Goal: Task Accomplishment & Management: Use online tool/utility

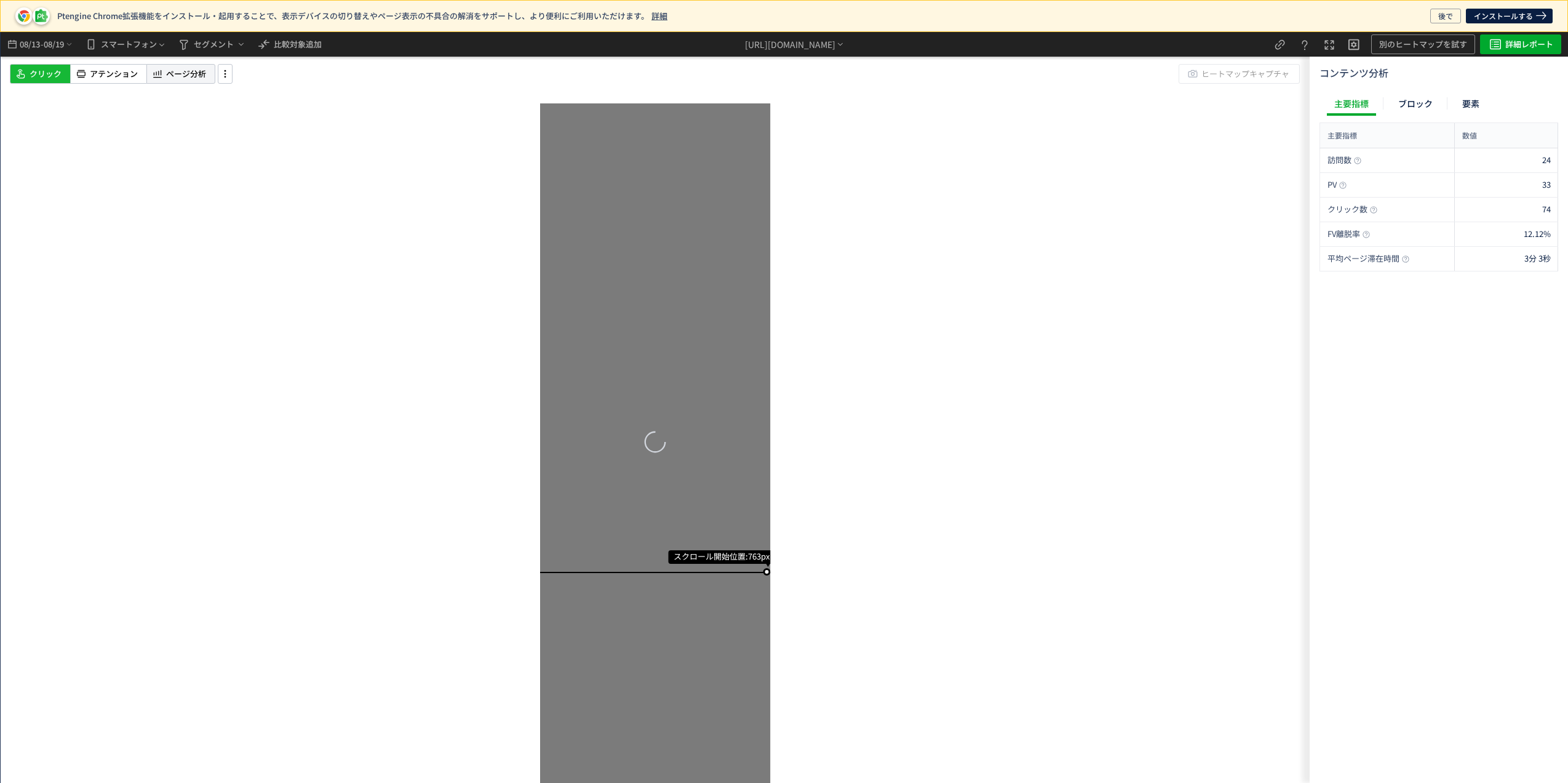
click at [180, 81] on div "ページ分析" at bounding box center [180, 73] width 69 height 19
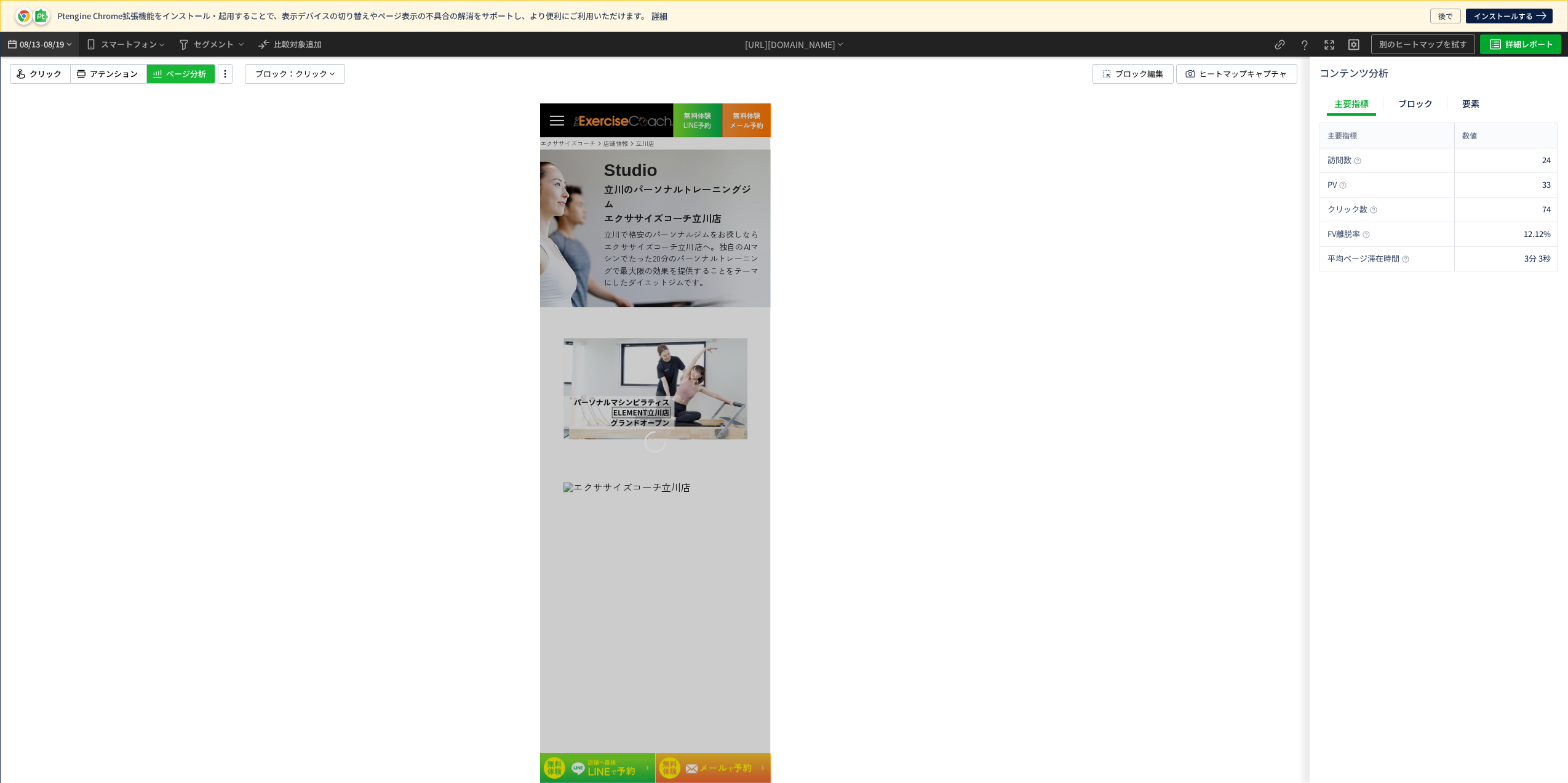
click at [54, 38] on span "08/19" at bounding box center [53, 44] width 21 height 25
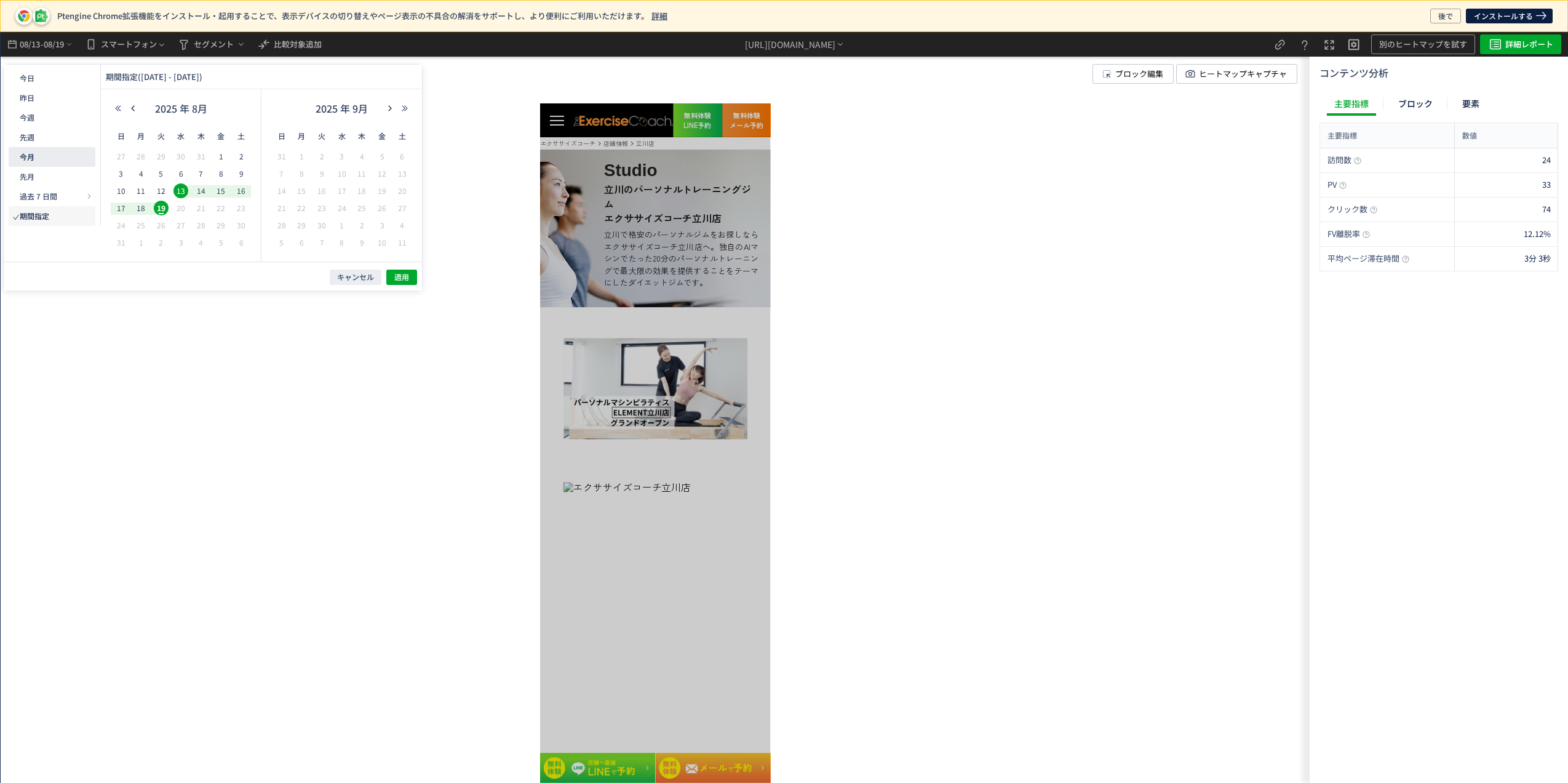
click at [28, 153] on span "今月" at bounding box center [27, 156] width 15 height 10
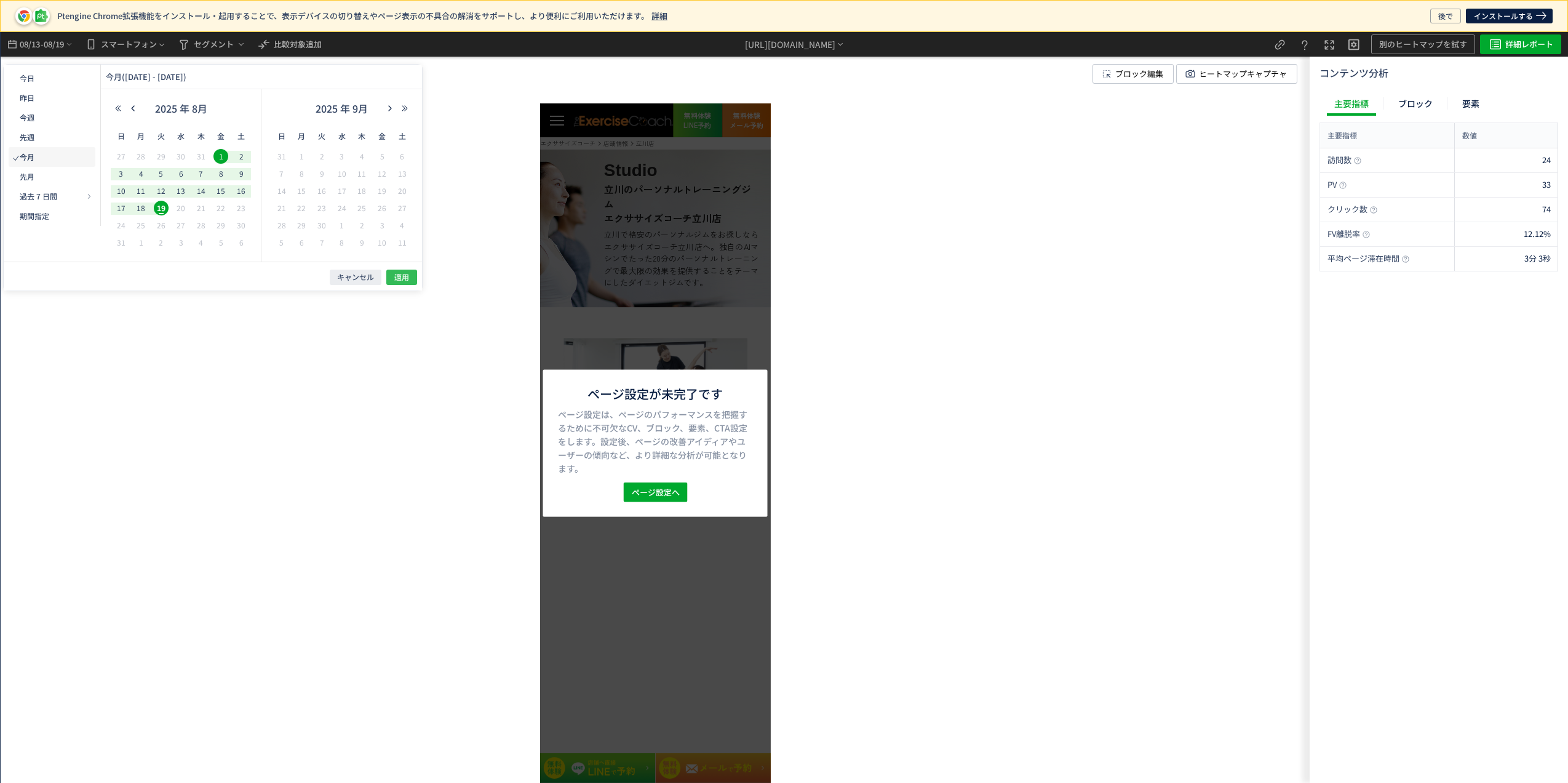
click at [413, 283] on button "適用" at bounding box center [401, 277] width 30 height 16
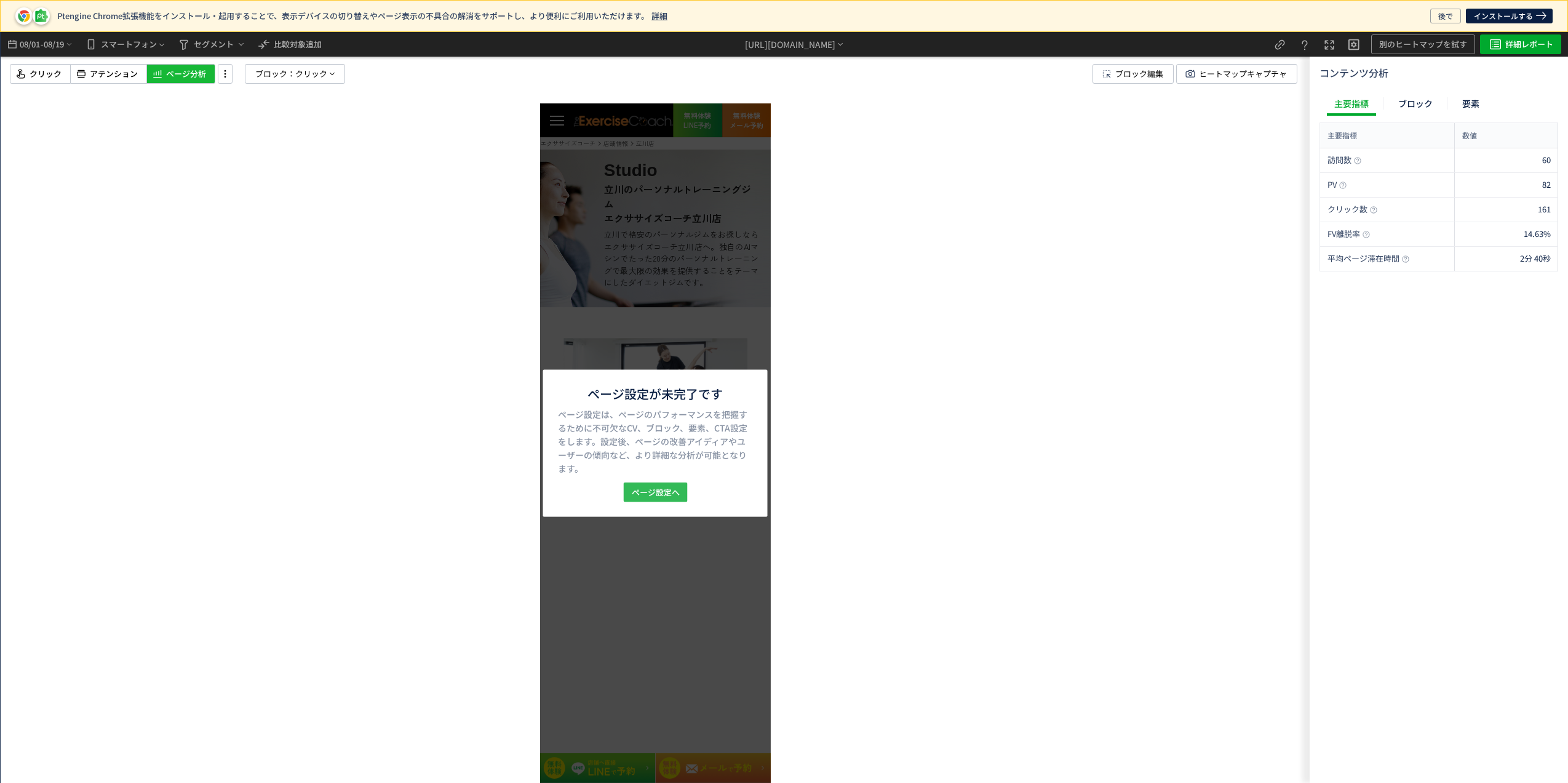
click at [653, 488] on span "ページ設定へ" at bounding box center [655, 492] width 48 height 19
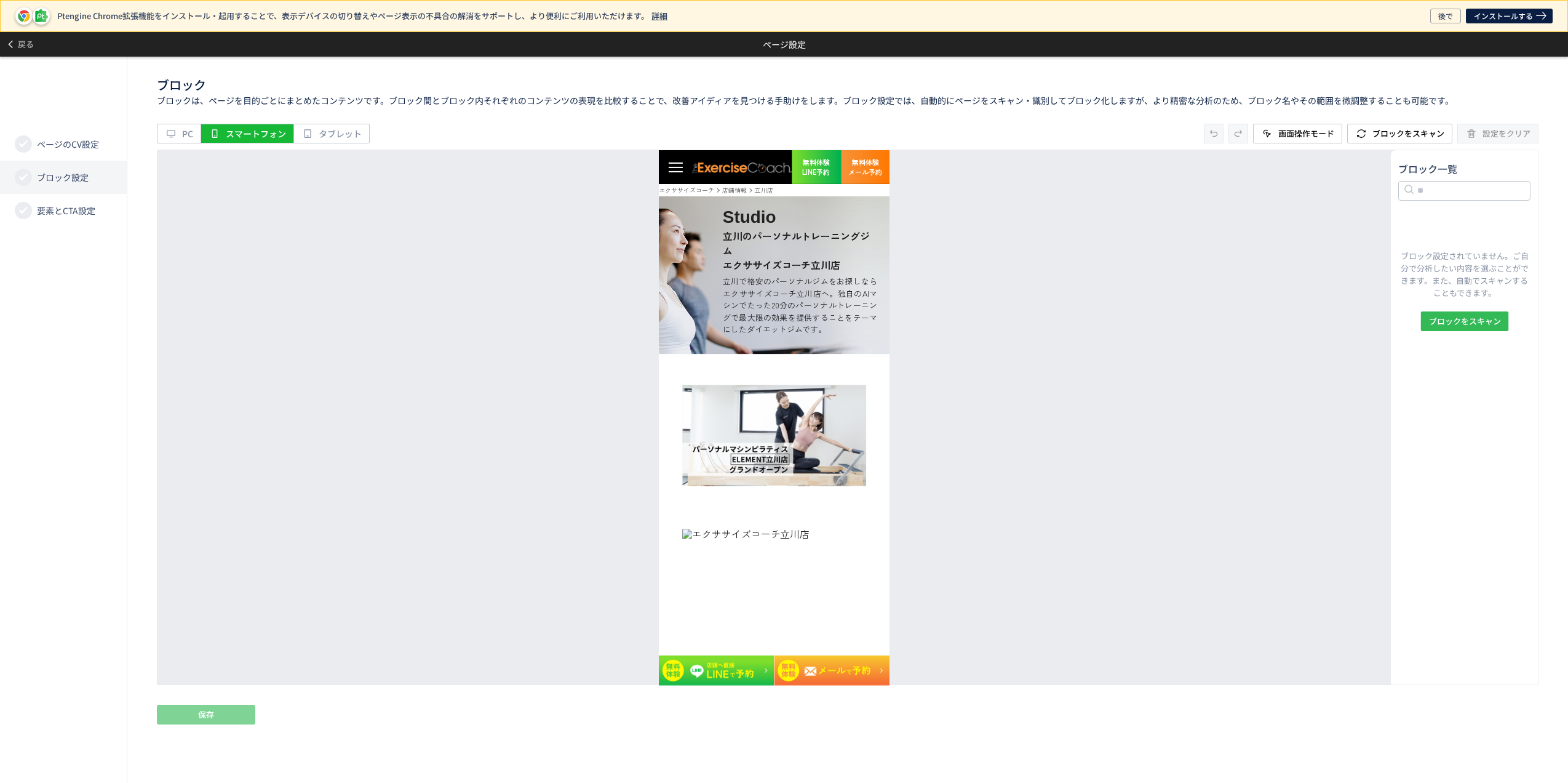
click at [1474, 321] on span "ブロックをスキャン" at bounding box center [1464, 321] width 72 height 19
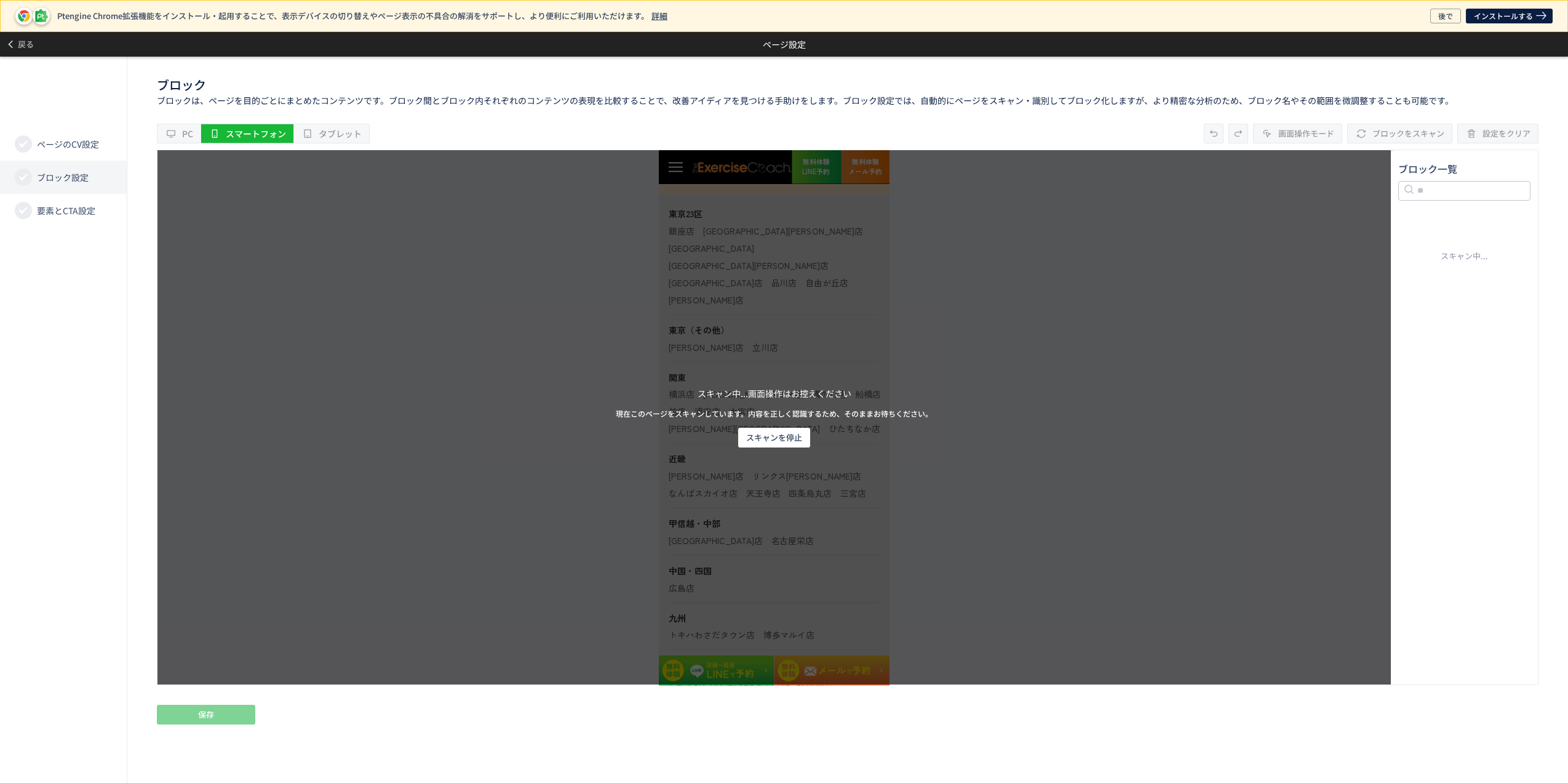
scroll to position [9504, 0]
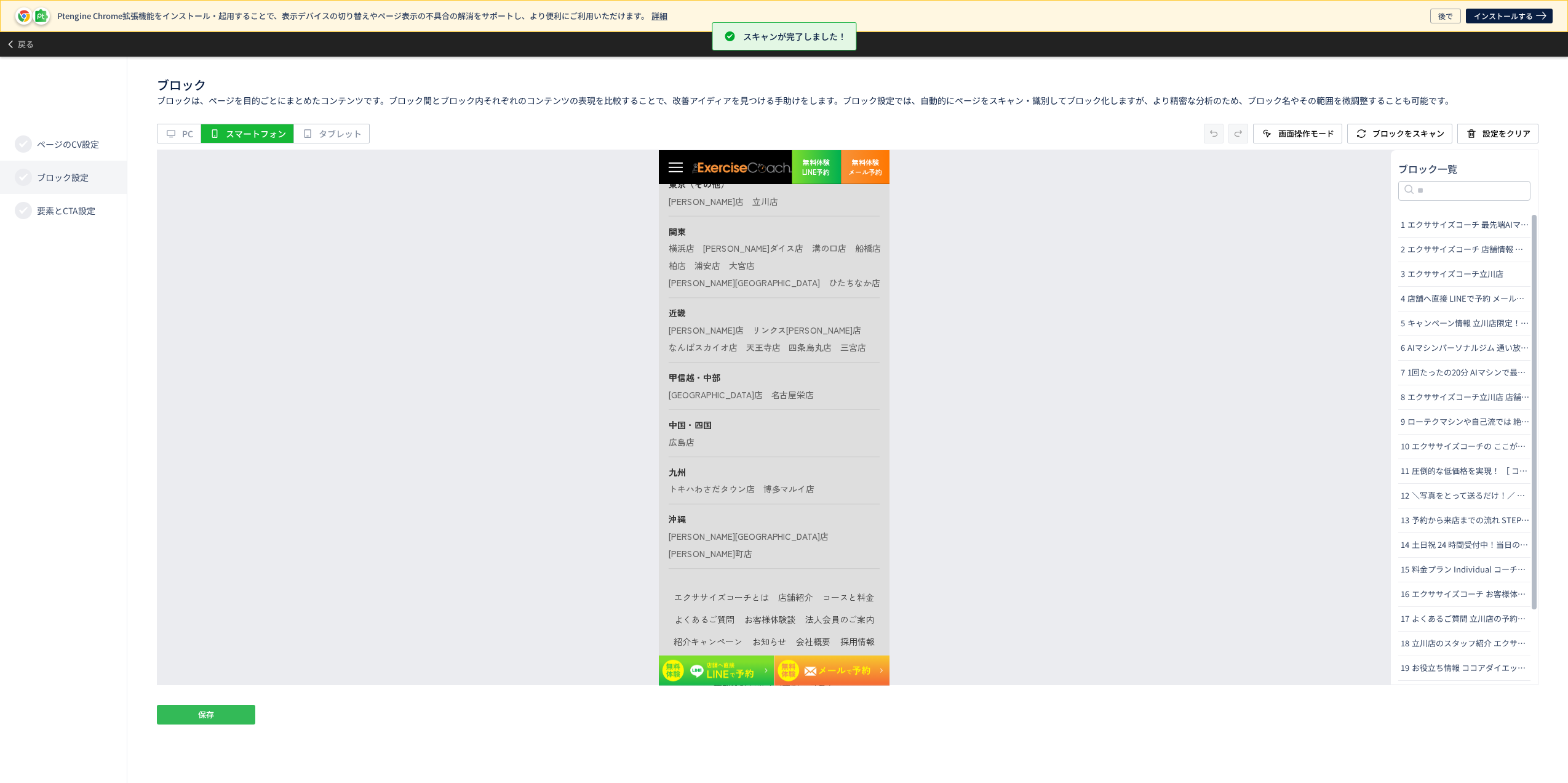
click at [206, 708] on span "保存" at bounding box center [205, 714] width 16 height 19
click at [54, 216] on span "要素とCTA設定" at bounding box center [65, 210] width 58 height 12
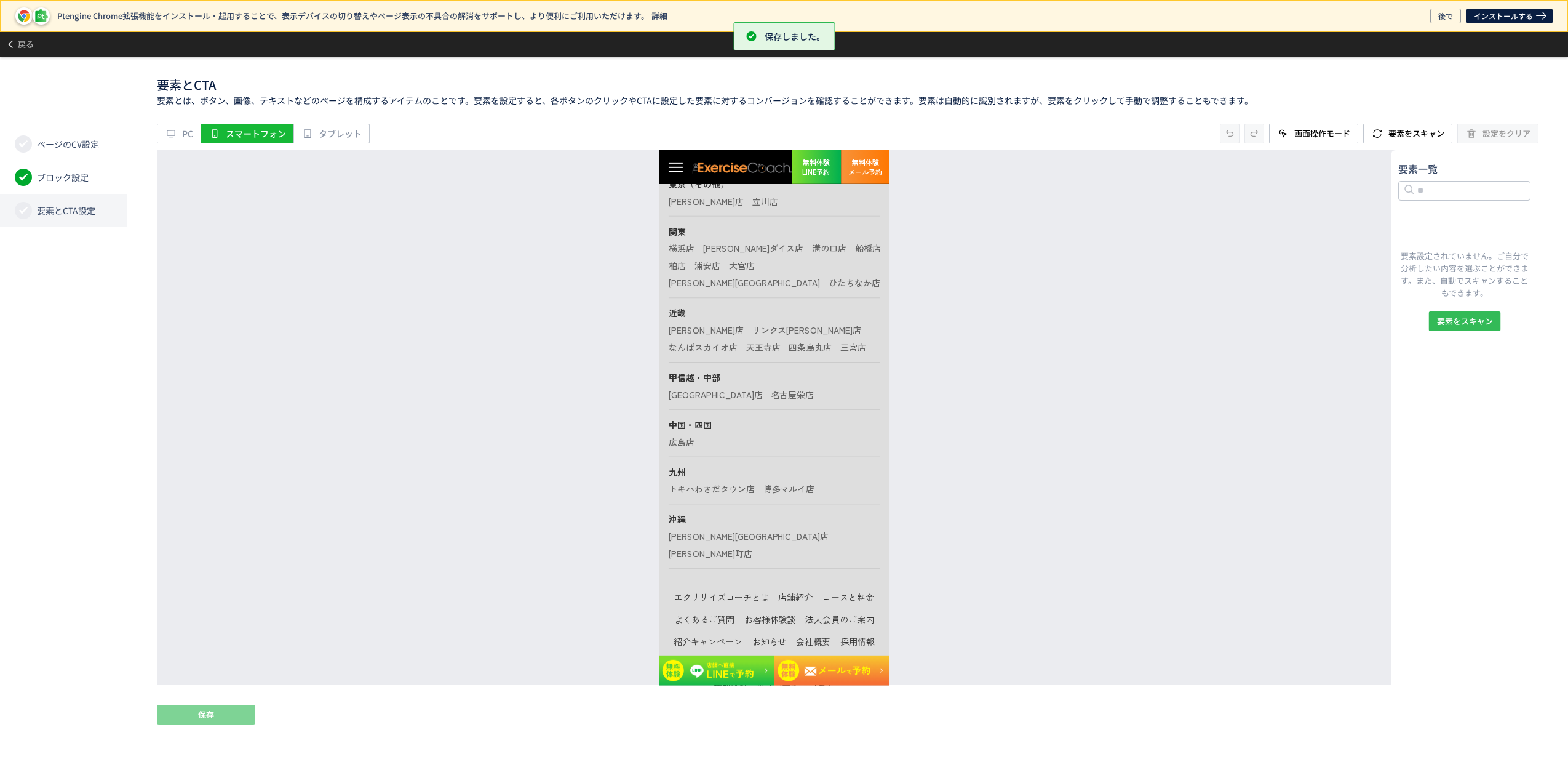
drag, startPoint x: 1454, startPoint y: 326, endPoint x: 919, endPoint y: 138, distance: 567.1
click at [1454, 326] on span "要素をスキャン" at bounding box center [1464, 321] width 56 height 19
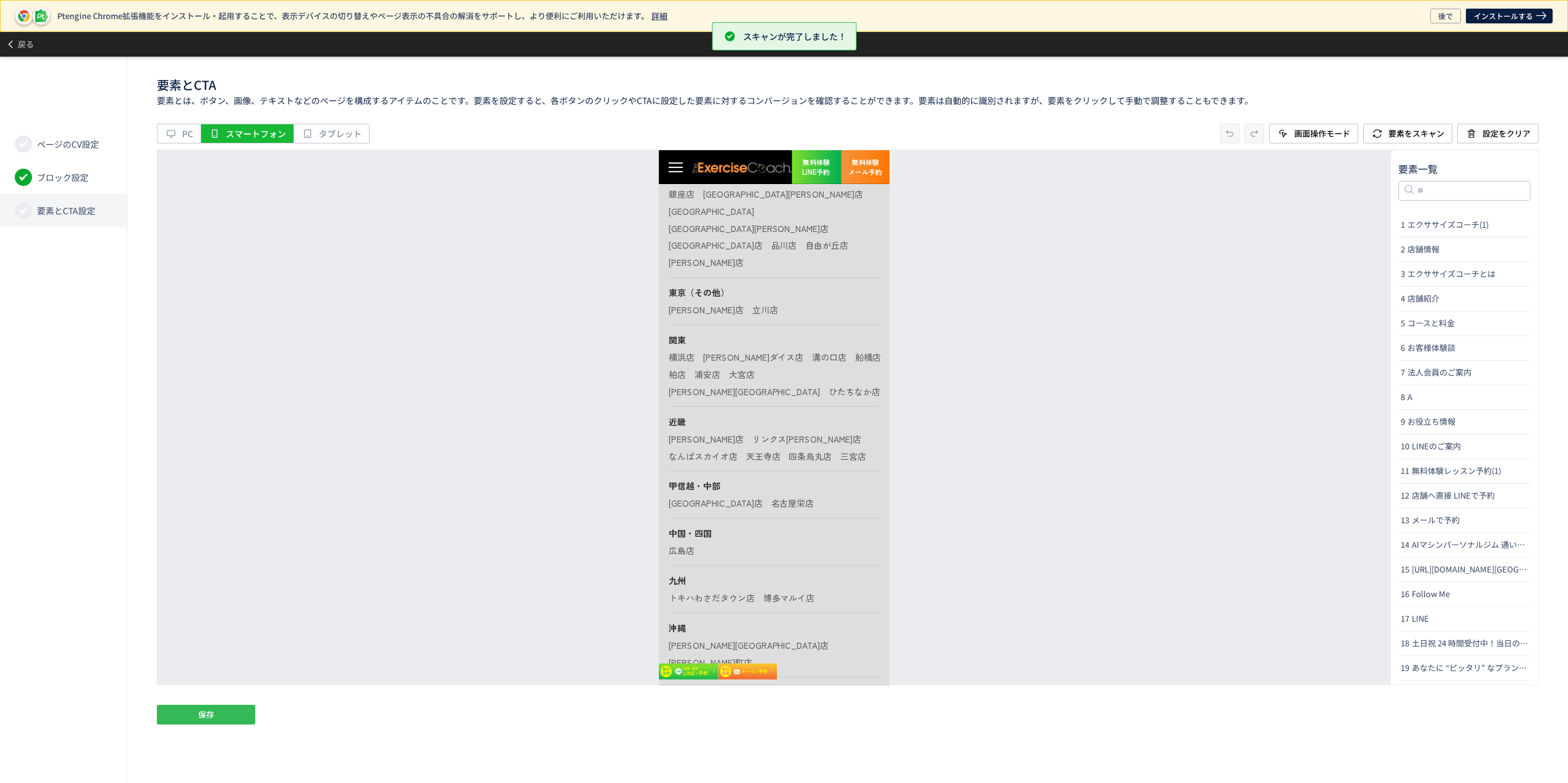
click at [204, 718] on span "保存" at bounding box center [205, 714] width 16 height 19
click at [27, 43] on span "戻る" at bounding box center [25, 43] width 16 height 19
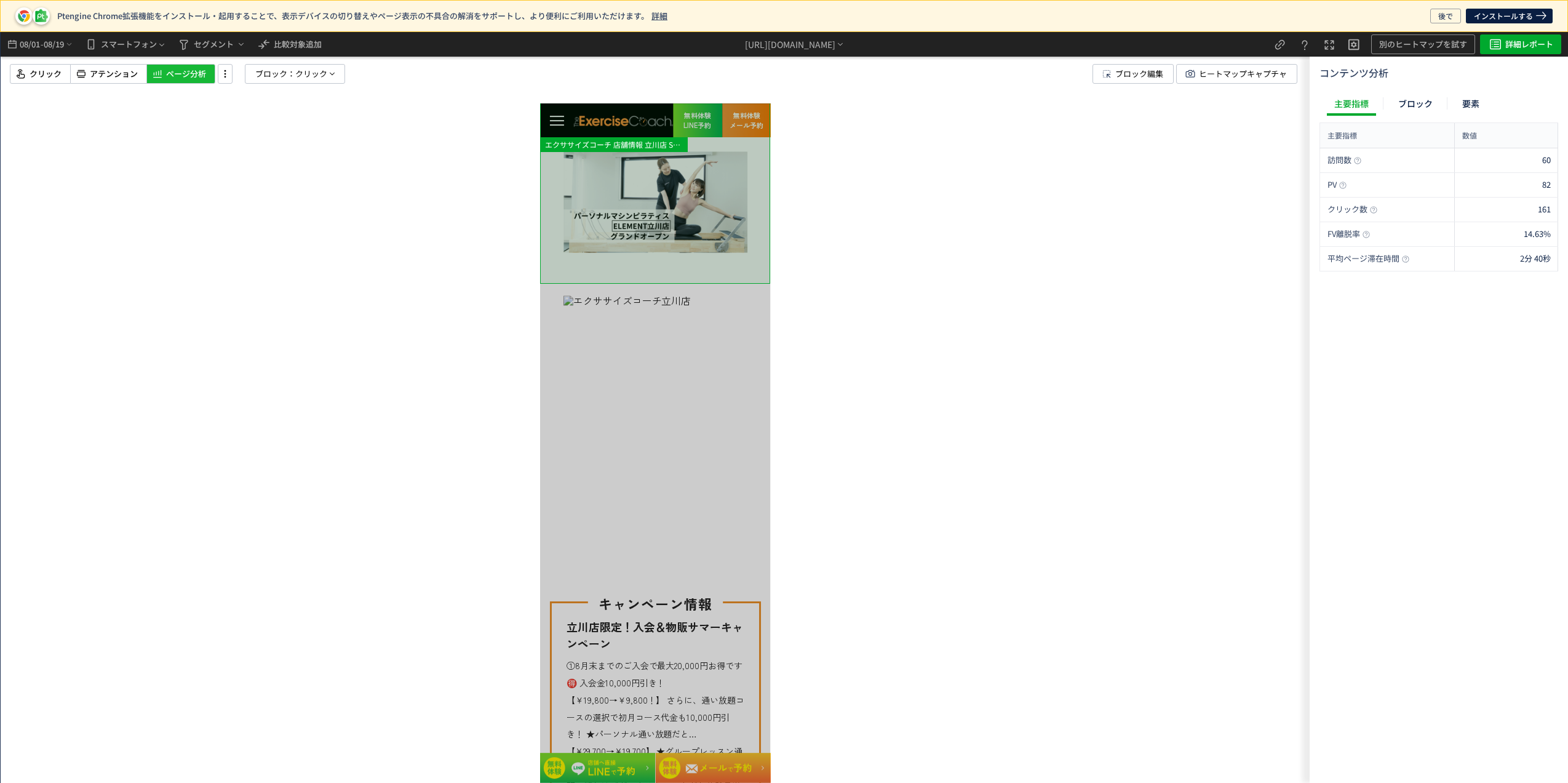
scroll to position [0, 0]
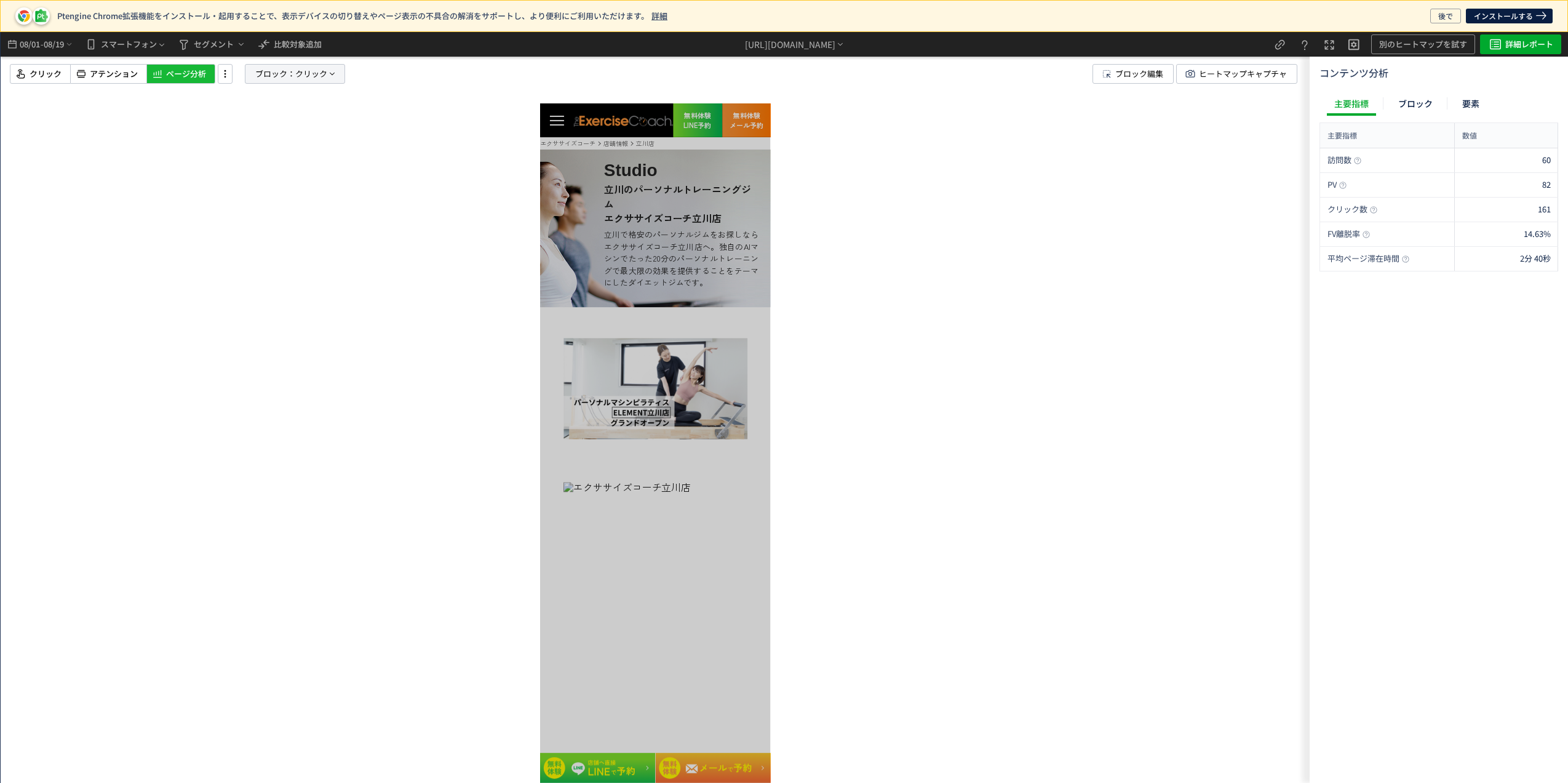
click at [308, 75] on span "クリック" at bounding box center [311, 74] width 32 height 18
click at [0, 0] on button "クリック" at bounding box center [0, 0] width 0 height 0
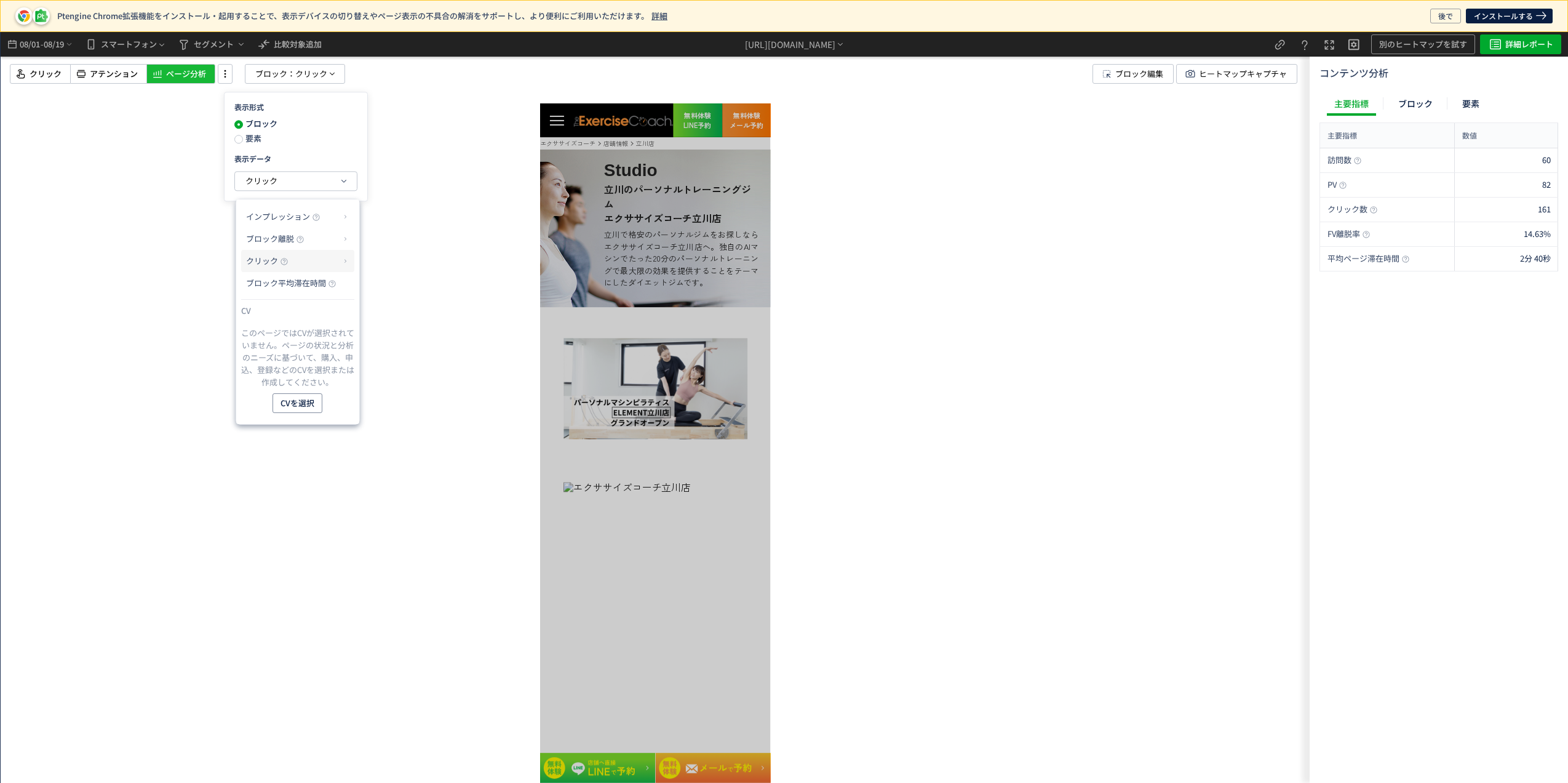
click at [313, 259] on p "クリック" at bounding box center [293, 261] width 94 height 21
click at [402, 209] on div at bounding box center [655, 407] width 1308 height 751
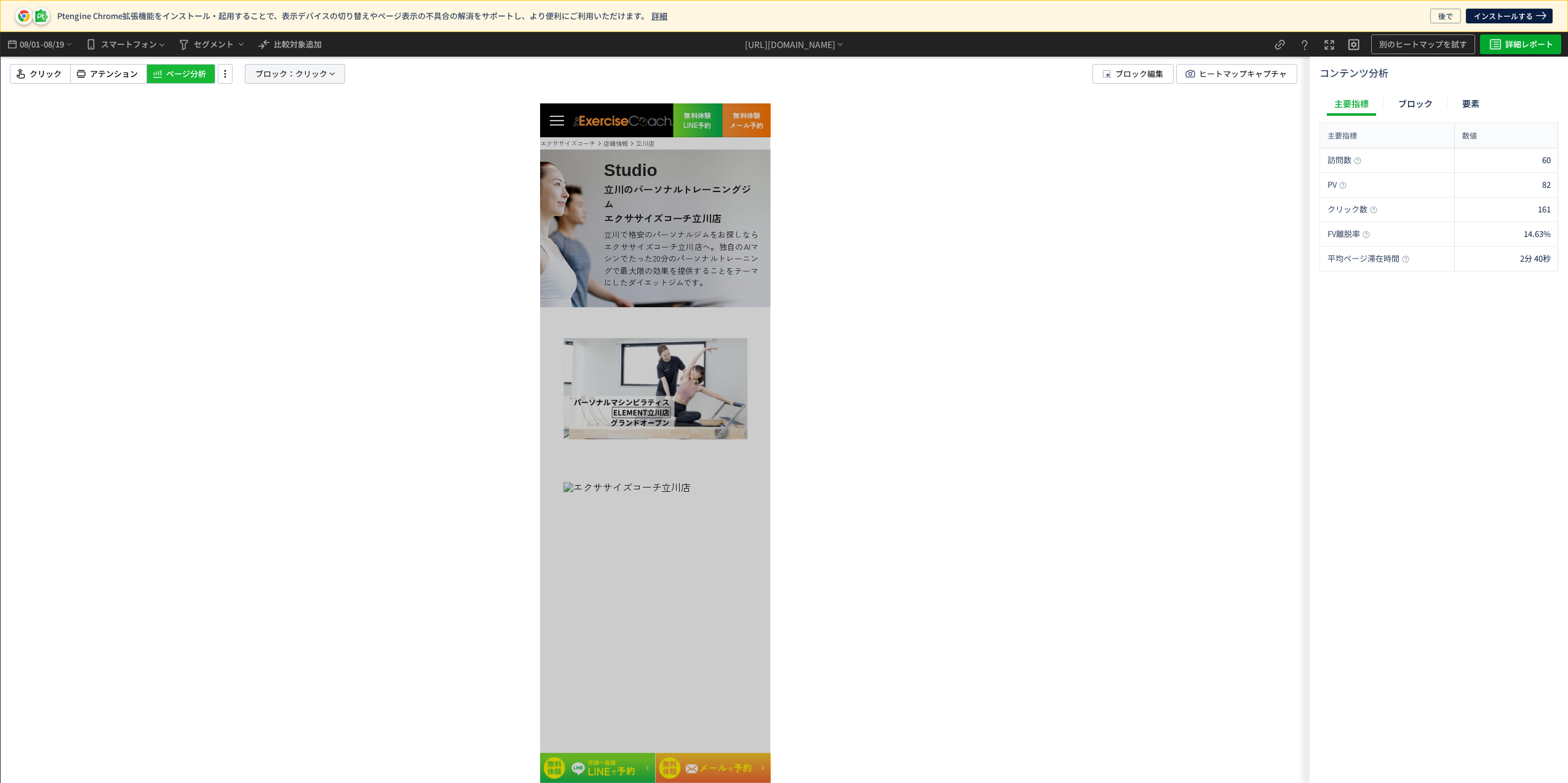
click at [291, 75] on span "ブロック：" at bounding box center [274, 74] width 40 height 18
click at [256, 138] on span "要素" at bounding box center [252, 138] width 18 height 12
click at [366, 259] on div at bounding box center [655, 407] width 1308 height 751
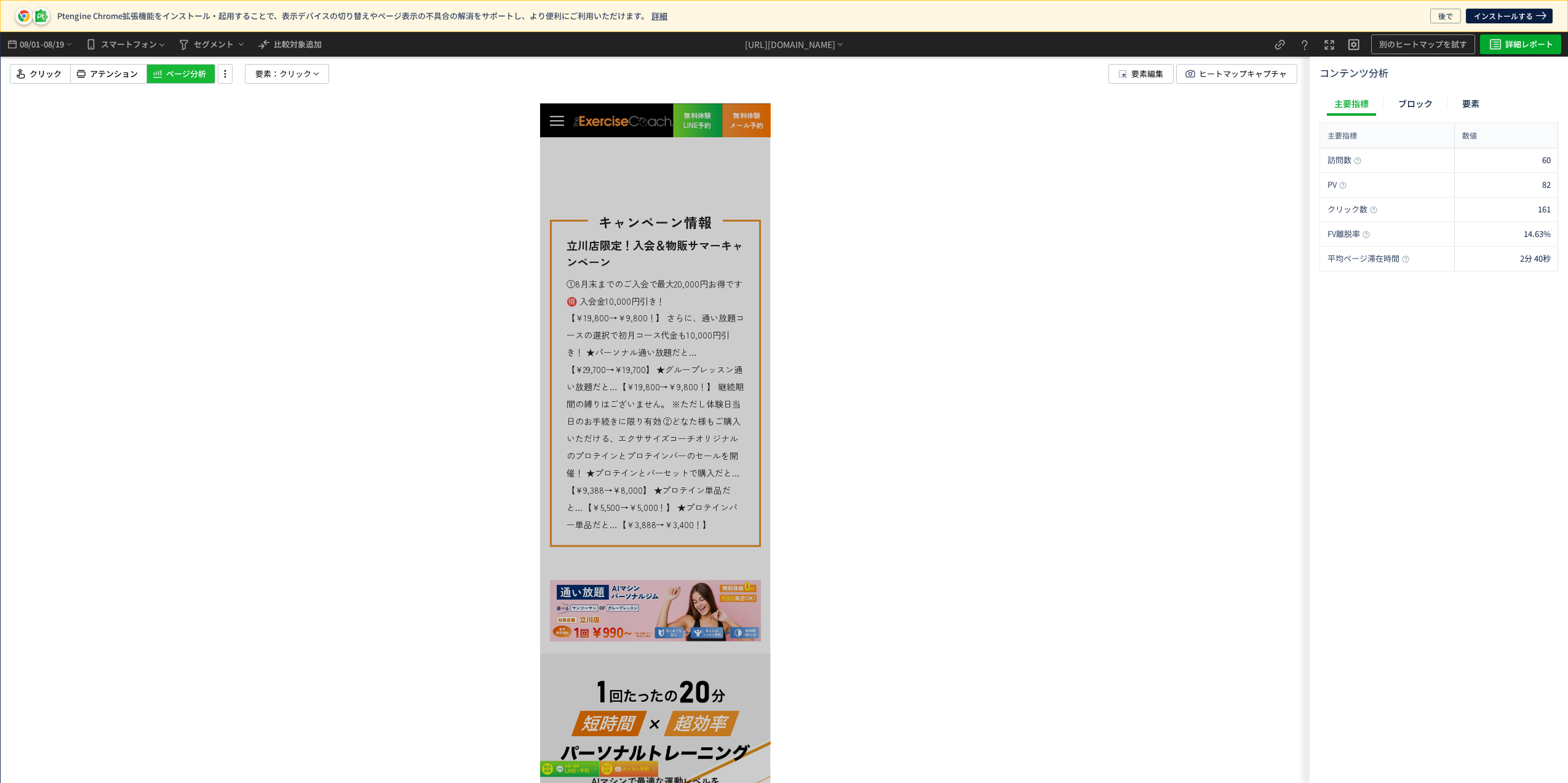
scroll to position [739, 0]
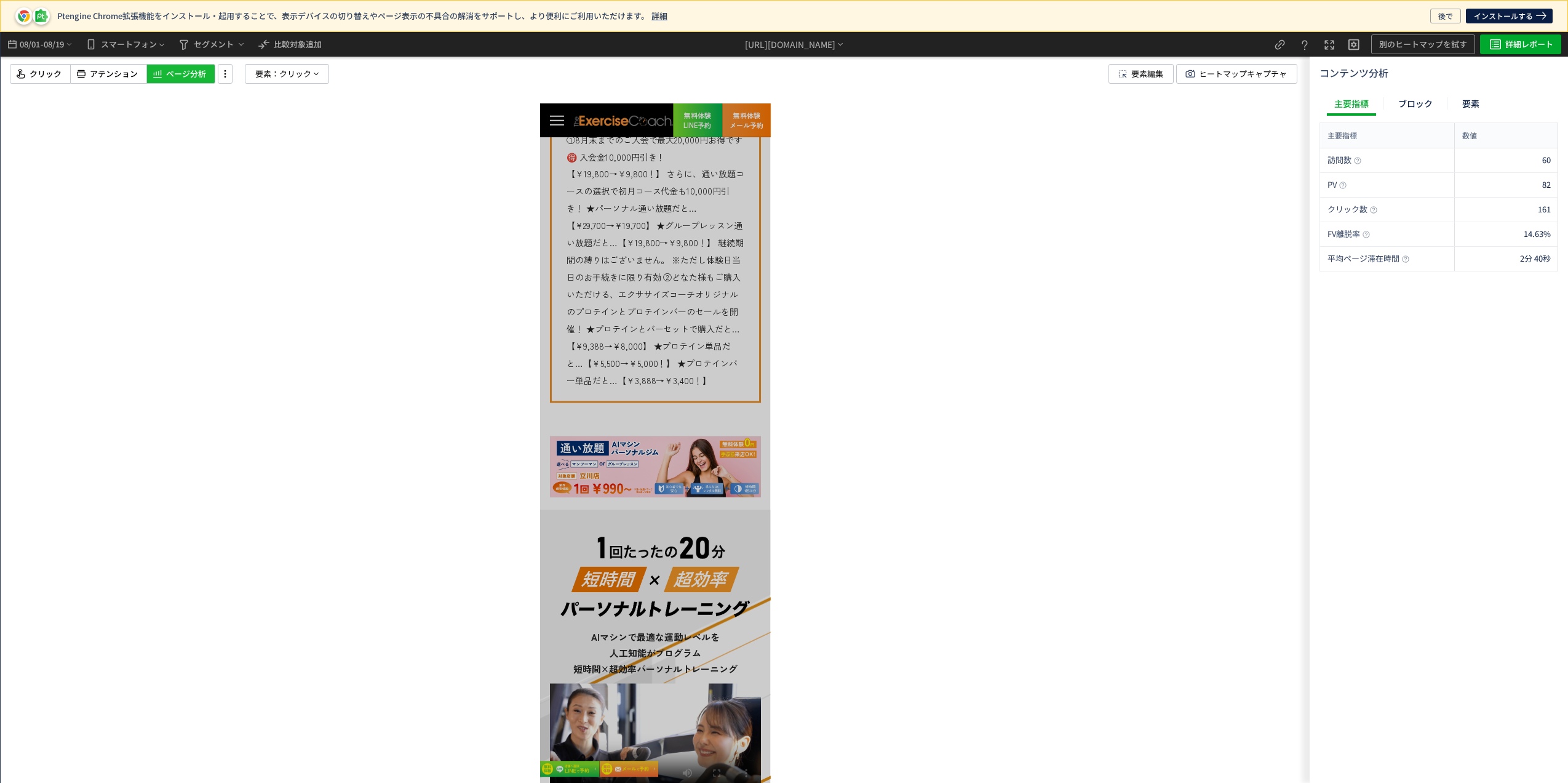
click at [638, 473] on img at bounding box center [655, 467] width 212 height 62
